Goal: Task Accomplishment & Management: Manage account settings

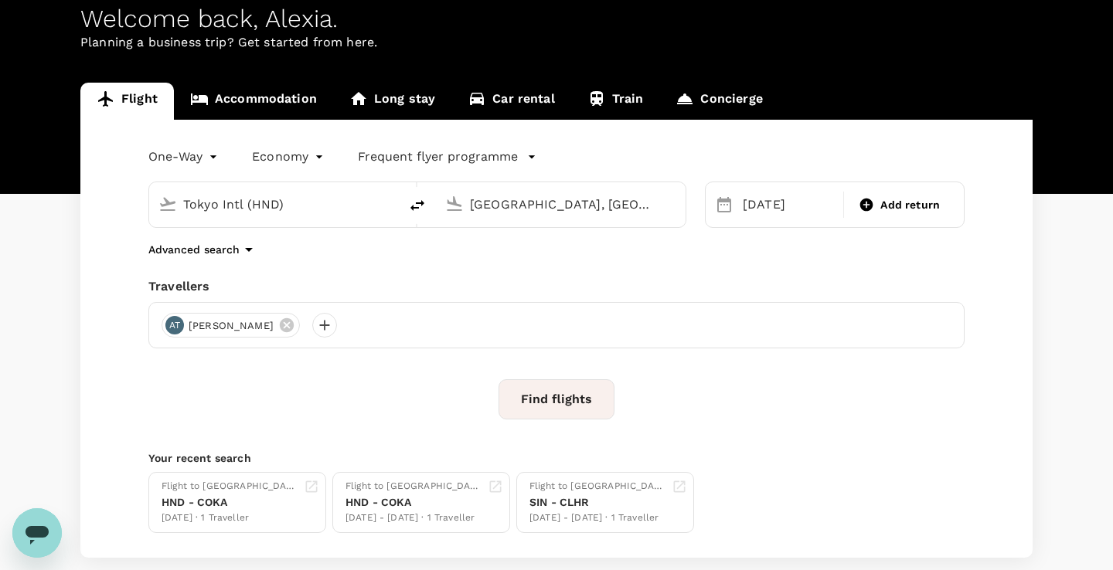
click at [243, 24] on div "Welcome back , [PERSON_NAME] ." at bounding box center [556, 19] width 952 height 29
click at [192, 19] on div "Welcome back , [PERSON_NAME] ." at bounding box center [556, 19] width 952 height 29
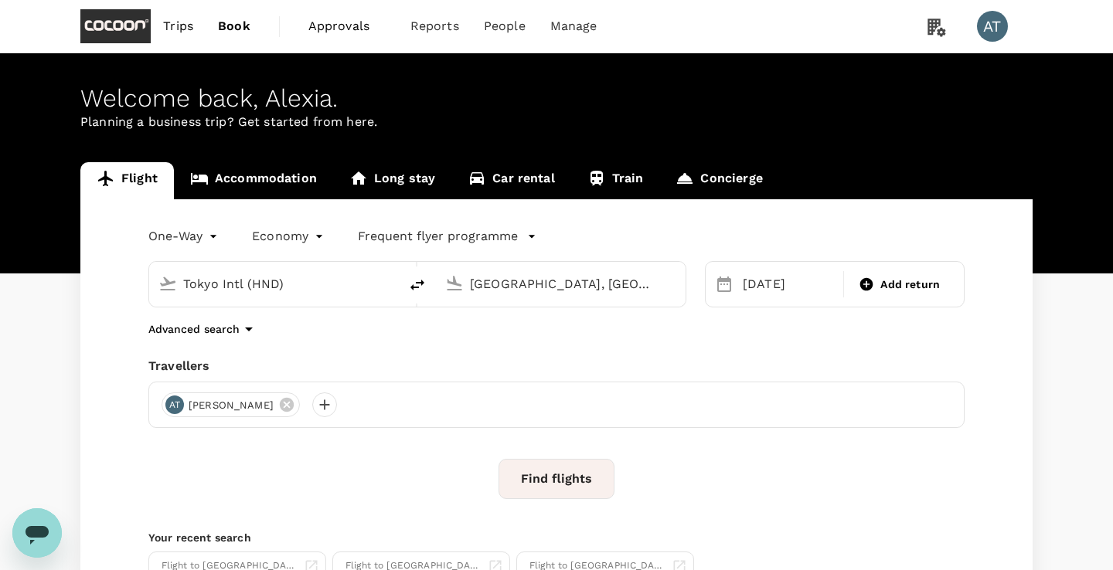
click at [124, 101] on div "Welcome back , [PERSON_NAME] ." at bounding box center [556, 98] width 952 height 29
click at [124, 32] on img at bounding box center [115, 26] width 70 height 34
click at [187, 22] on span "Trips" at bounding box center [178, 26] width 30 height 19
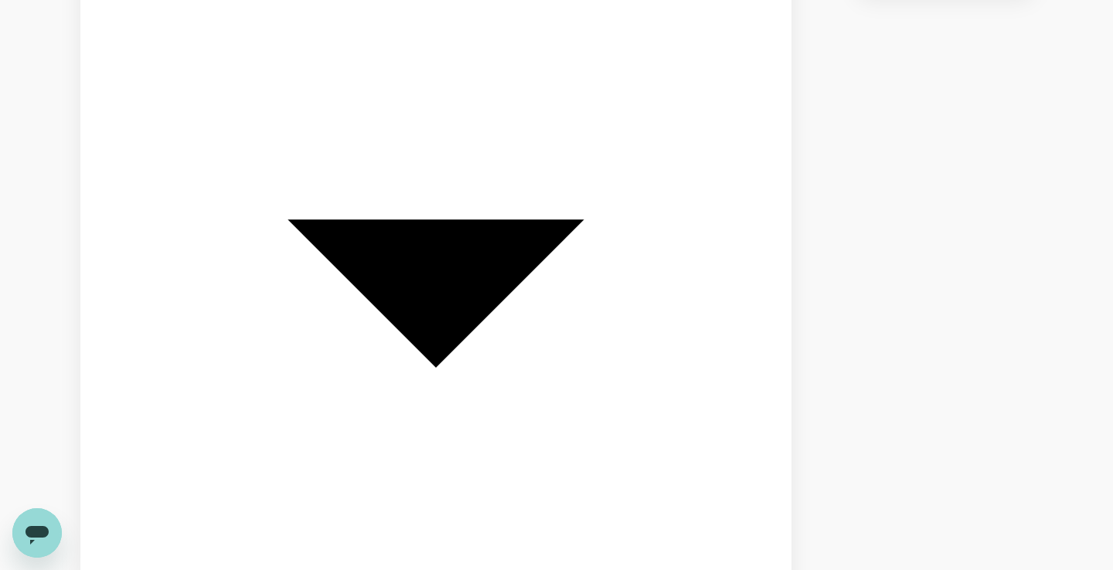
scroll to position [746, 0]
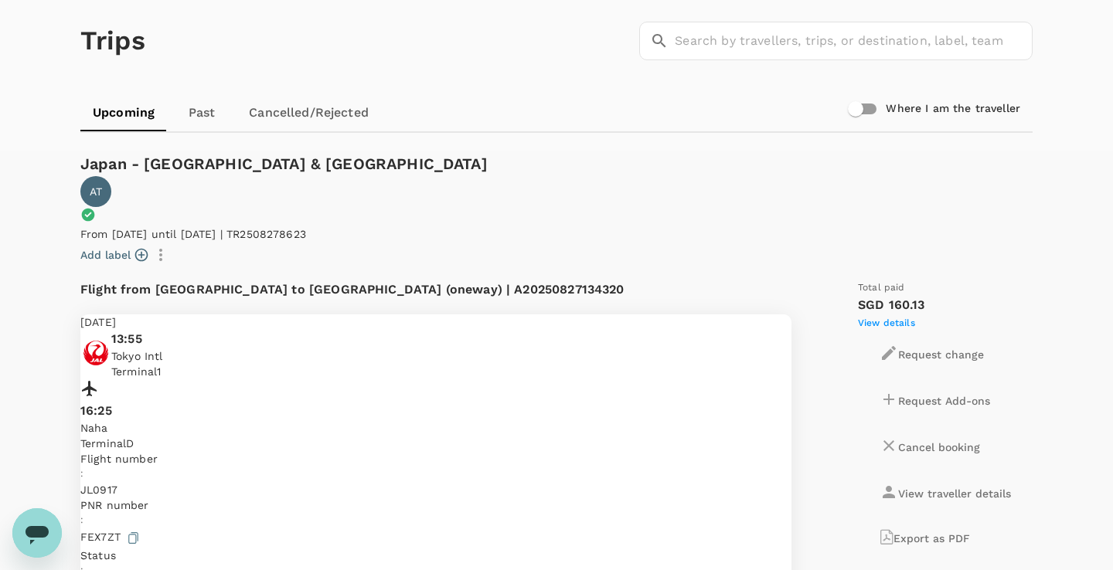
scroll to position [0, 0]
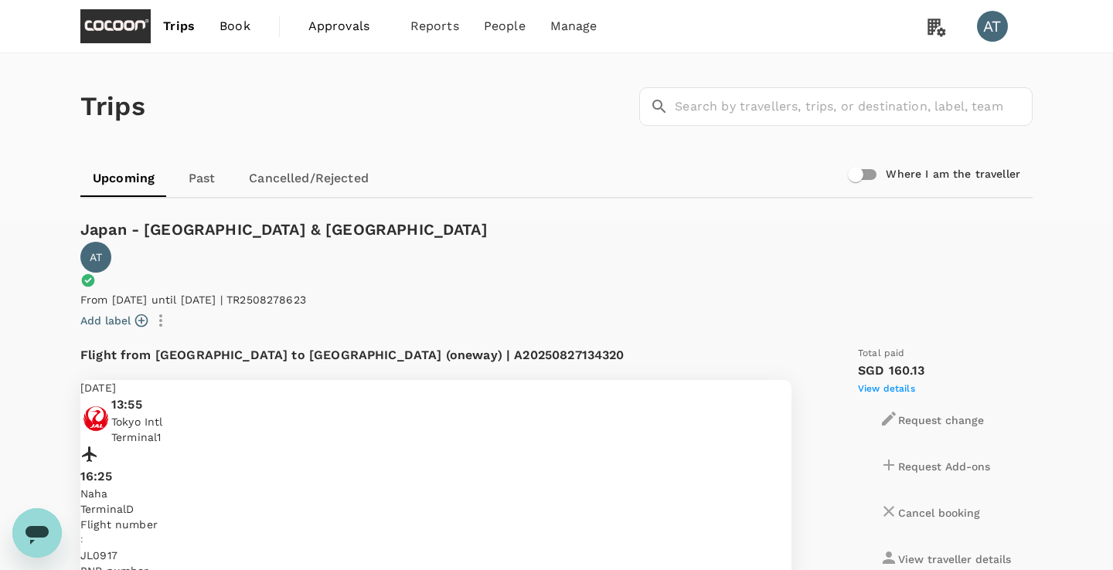
drag, startPoint x: 82, startPoint y: 246, endPoint x: 276, endPoint y: 250, distance: 194.0
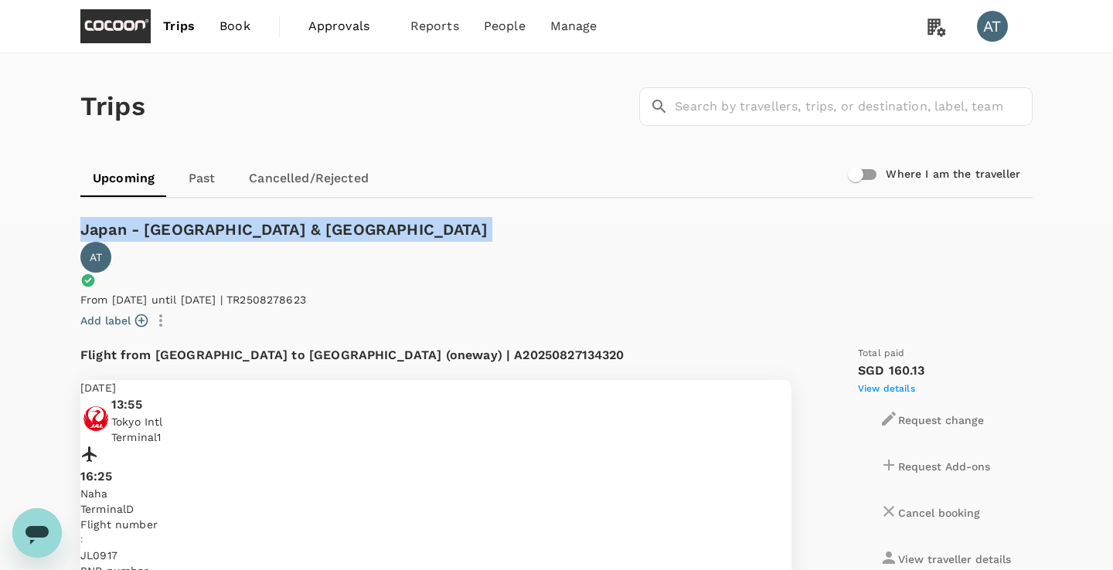
drag, startPoint x: 274, startPoint y: 243, endPoint x: 33, endPoint y: 250, distance: 240.4
copy div "Japan - [GEOGRAPHIC_DATA] & [GEOGRAPHIC_DATA] AT"
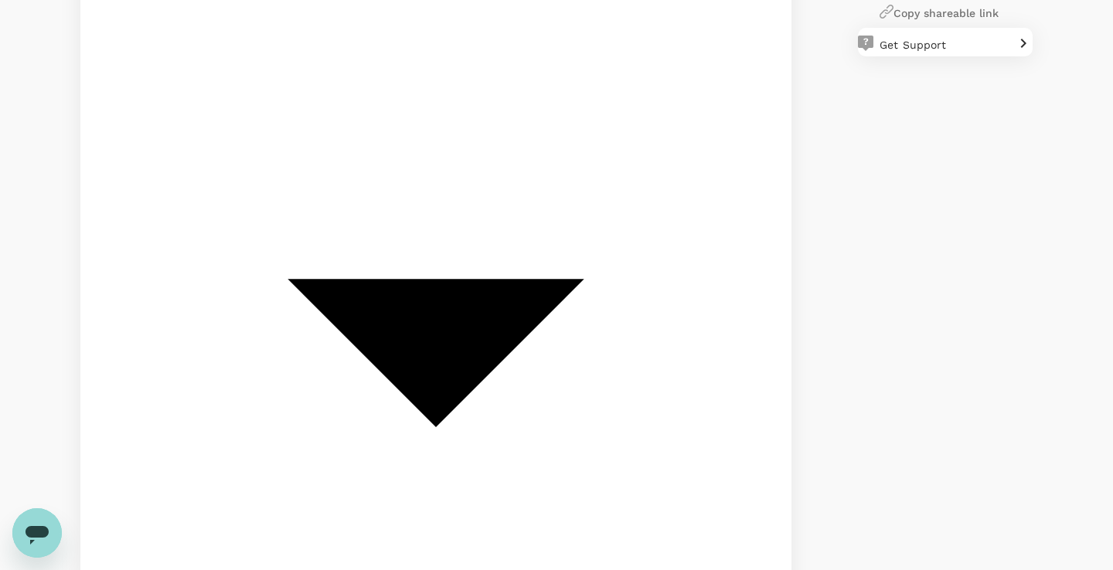
scroll to position [680, 0]
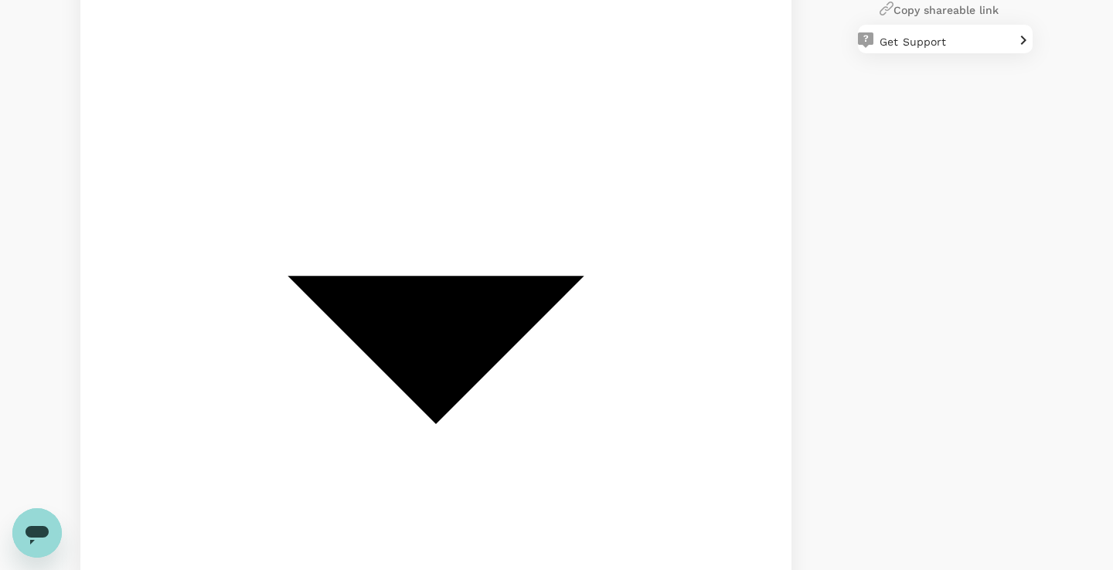
drag, startPoint x: 547, startPoint y: 285, endPoint x: 380, endPoint y: 284, distance: 166.9
drag, startPoint x: 557, startPoint y: 267, endPoint x: 527, endPoint y: 287, distance: 35.8
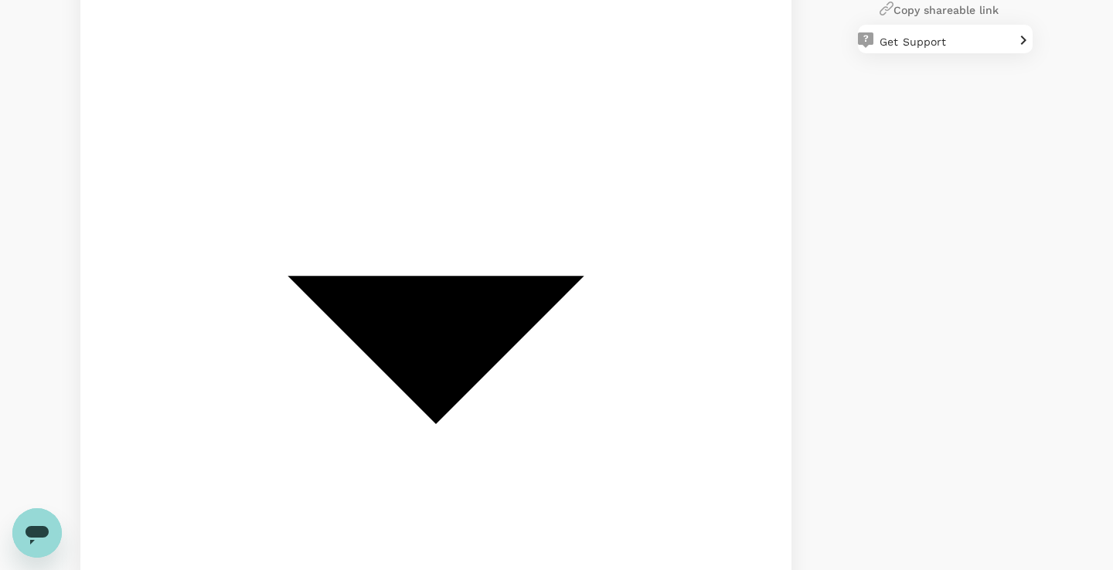
paste input "Japan - [GEOGRAPHIC_DATA] & Okinaw"
type input "Japan - [GEOGRAPHIC_DATA] & [GEOGRAPHIC_DATA]"
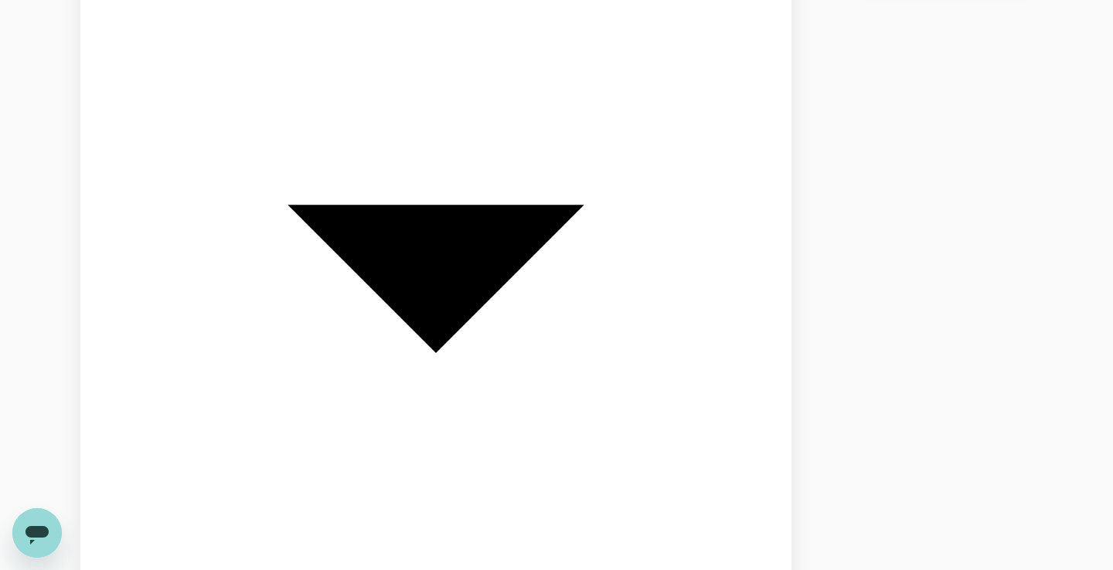
scroll to position [889, 0]
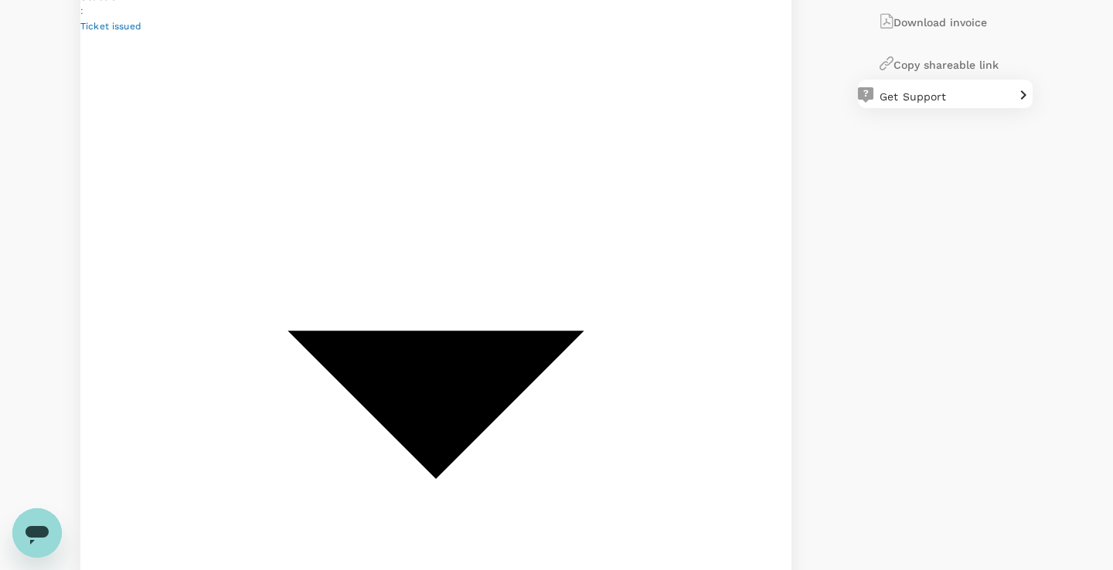
scroll to position [0, 0]
